Goal: Communication & Community: Connect with others

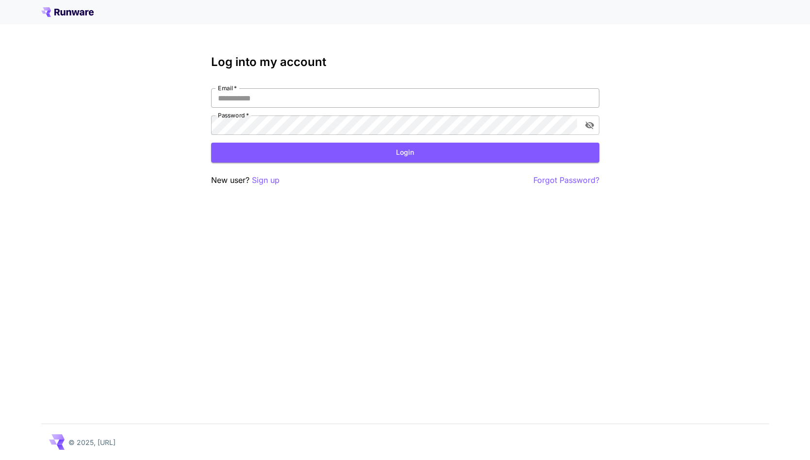
click at [357, 105] on input "Email   *" at bounding box center [405, 97] width 388 height 19
type input "**********"
click at [378, 147] on button "Login" at bounding box center [405, 153] width 388 height 20
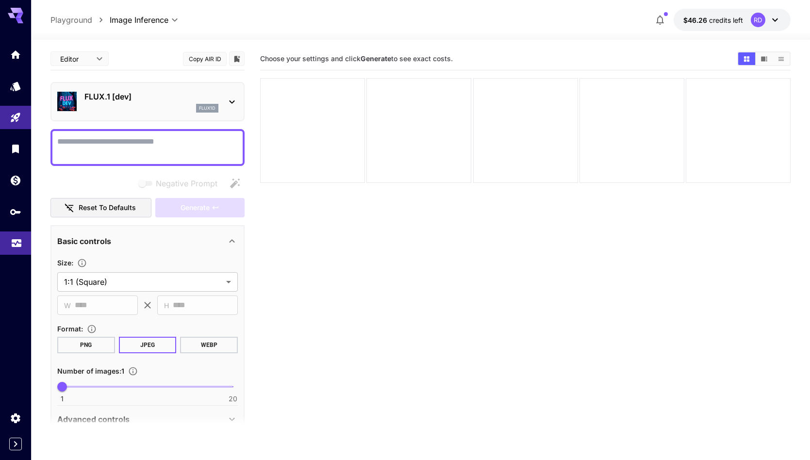
click at [7, 249] on link at bounding box center [15, 244] width 31 height 24
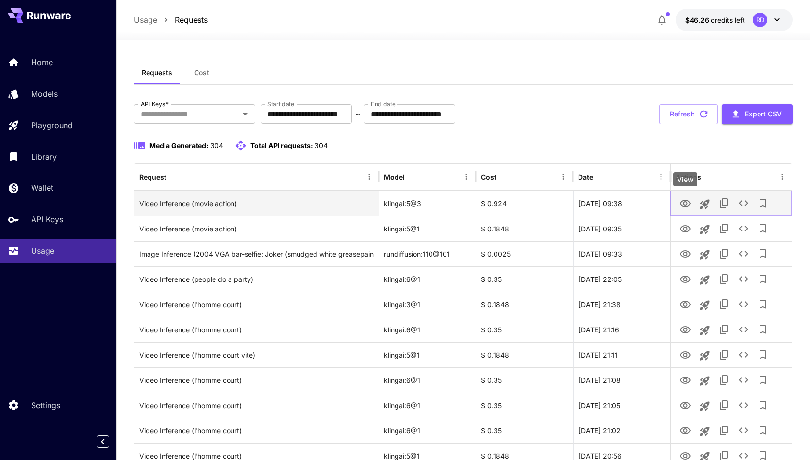
click at [683, 202] on icon "View" at bounding box center [686, 204] width 12 height 12
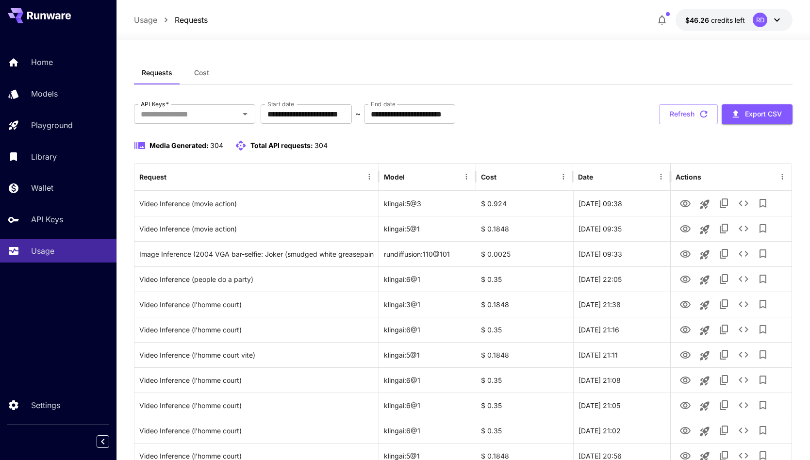
click at [782, 20] on icon at bounding box center [778, 20] width 12 height 12
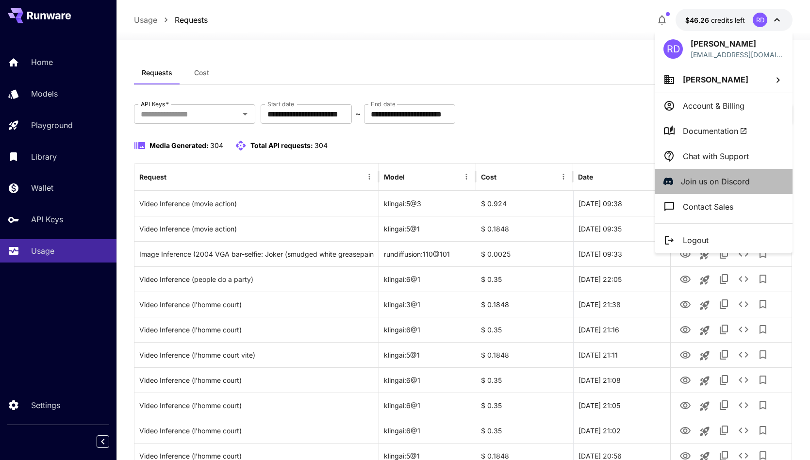
click at [718, 182] on p "Join us on Discord" at bounding box center [715, 182] width 69 height 12
